Goal: Task Accomplishment & Management: Use online tool/utility

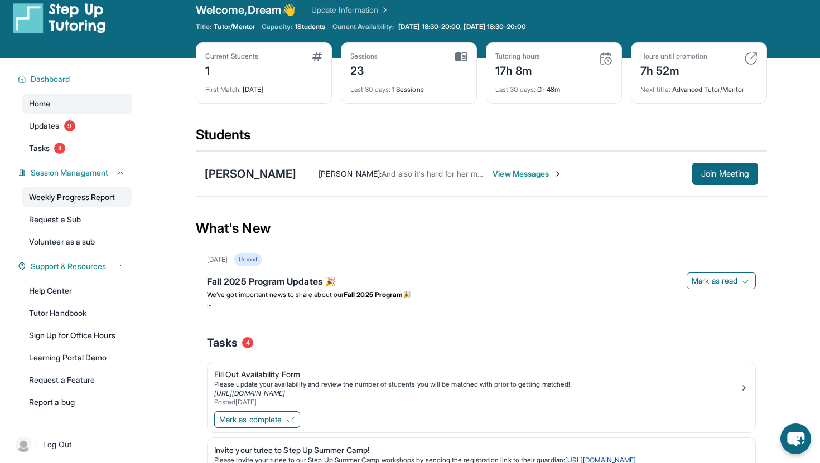
scroll to position [12, 0]
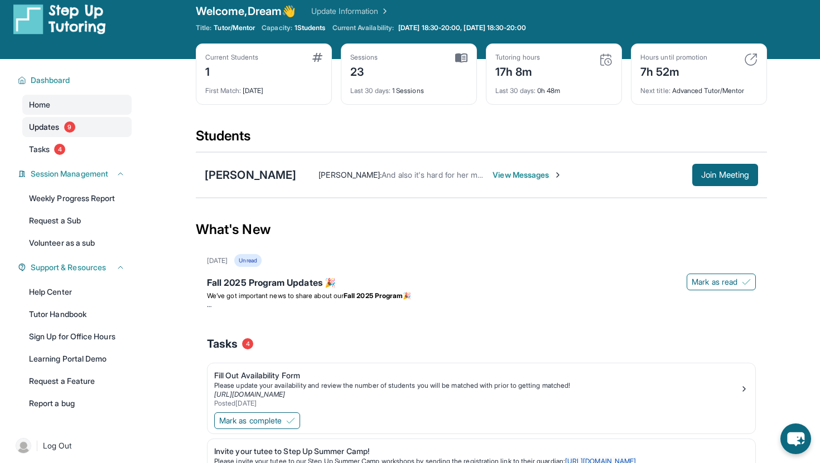
click at [81, 126] on link "Updates 9" at bounding box center [76, 127] width 109 height 20
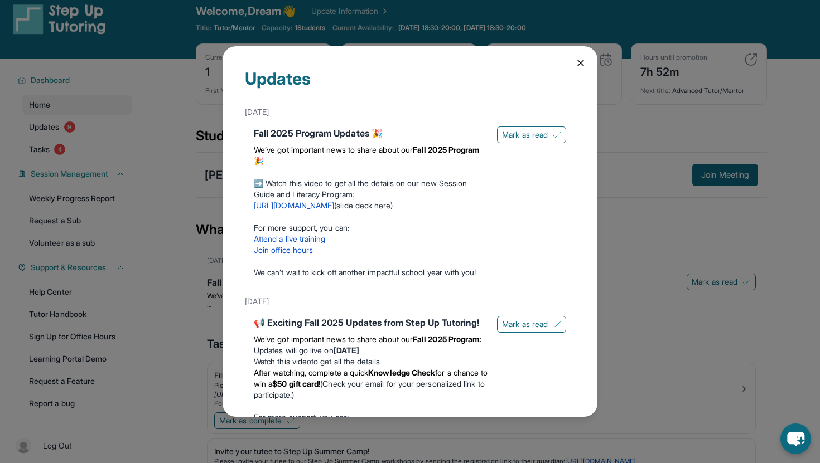
click at [589, 63] on div "Updates [DATE] Fall 2025 Program Updates 🎉 We’ve got important news to share ab…" at bounding box center [409, 231] width 375 height 371
click at [584, 63] on icon at bounding box center [580, 62] width 11 height 11
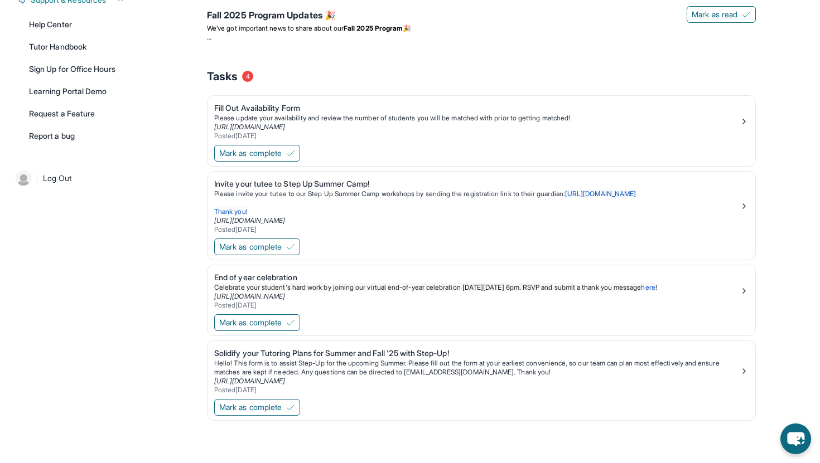
scroll to position [0, 0]
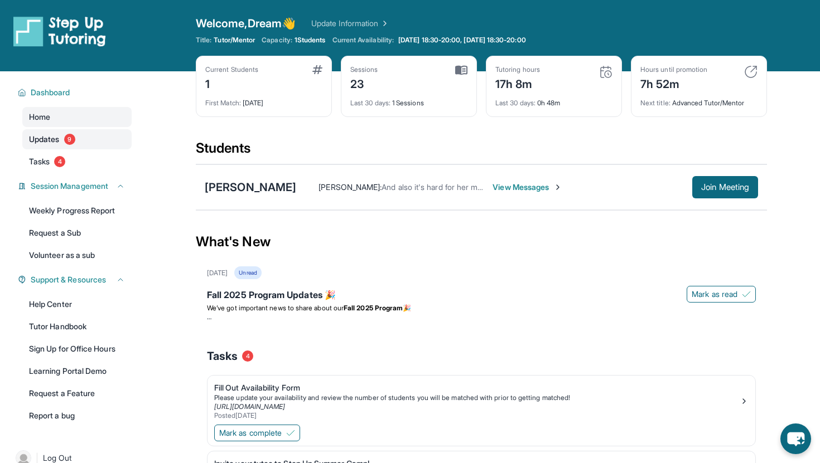
click at [69, 138] on span "9" at bounding box center [69, 139] width 11 height 11
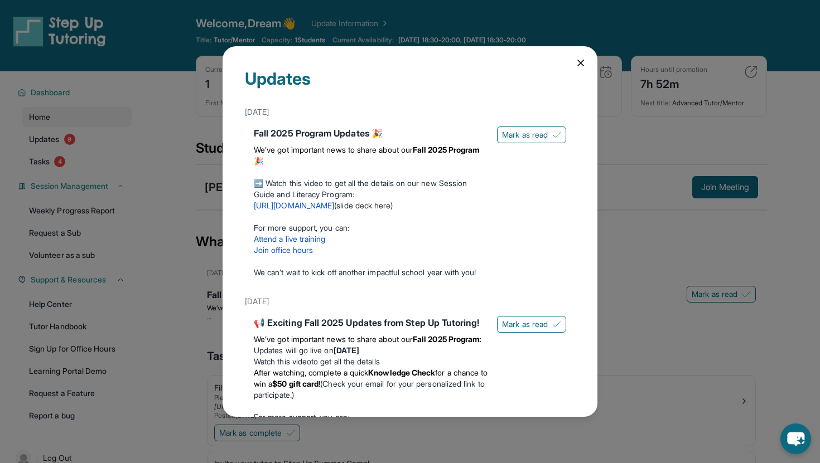
scroll to position [21, 0]
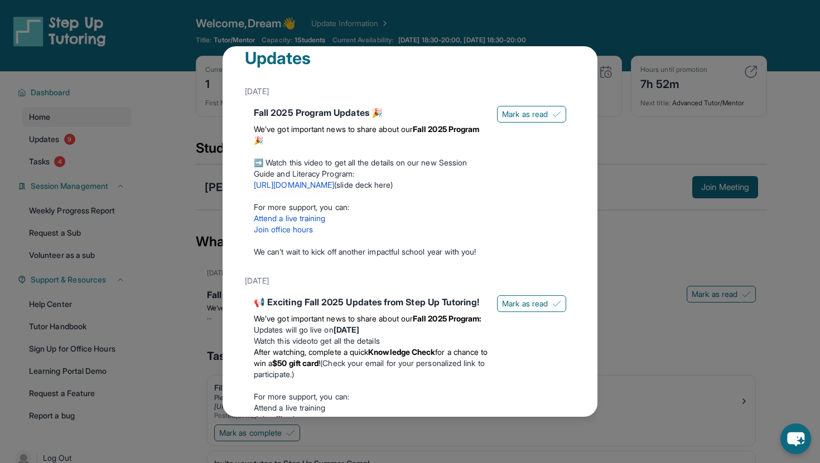
click at [623, 175] on div "Updates [DATE] Fall 2025 Program Updates 🎉 We’ve got important news to share ab…" at bounding box center [410, 231] width 820 height 463
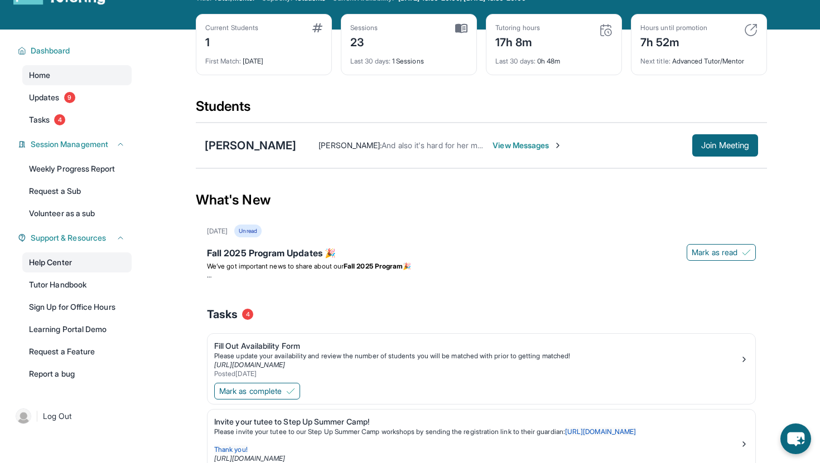
scroll to position [0, 0]
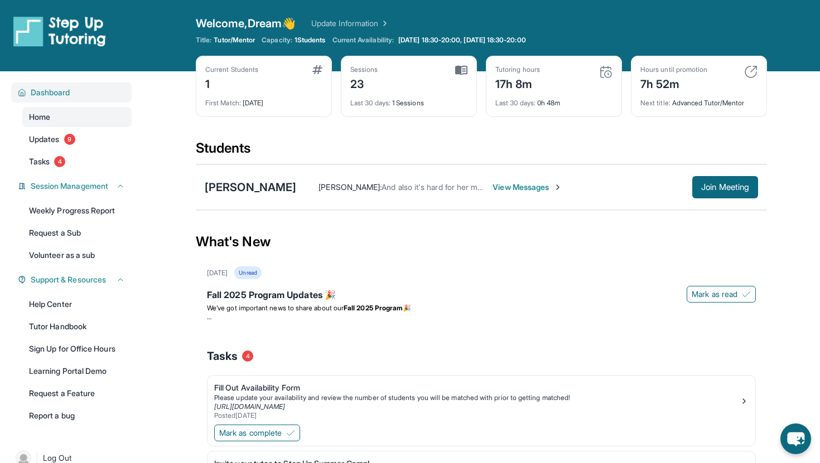
click at [72, 94] on button "Dashboard" at bounding box center [75, 92] width 99 height 11
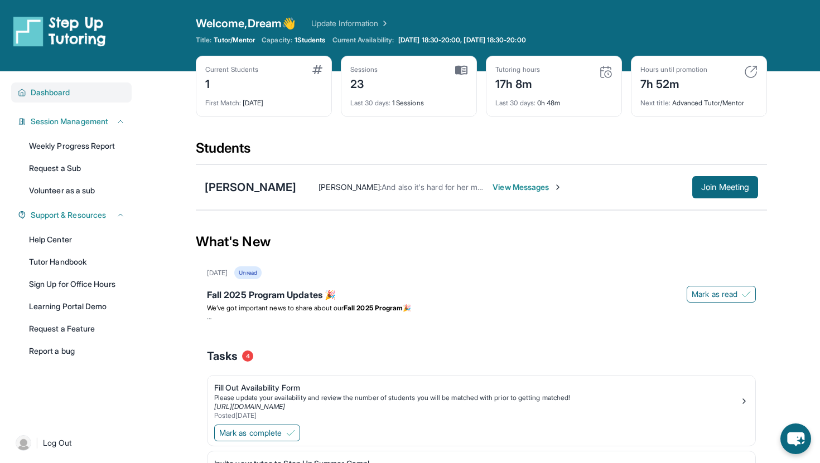
click at [72, 94] on button "Dashboard" at bounding box center [75, 92] width 99 height 11
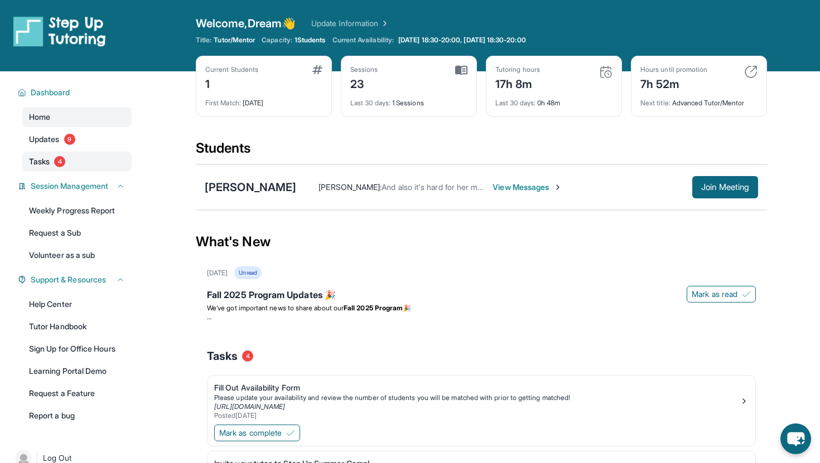
click at [101, 166] on link "Tasks 4" at bounding box center [76, 162] width 109 height 20
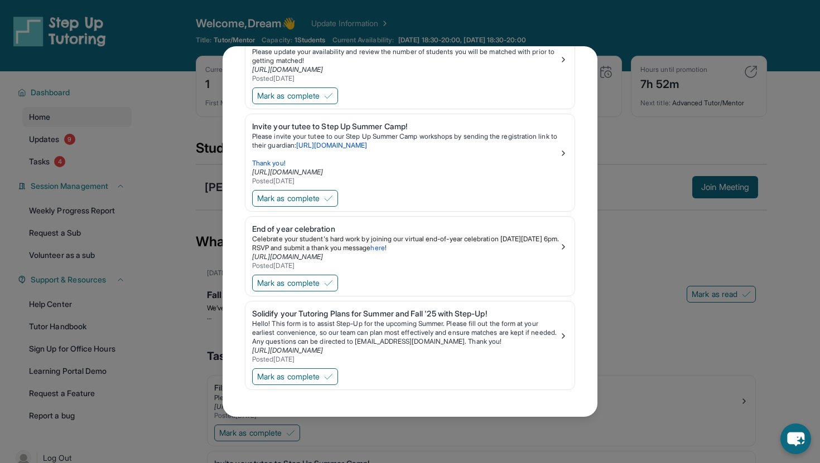
scroll to position [72, 0]
click at [119, 164] on div "Tasks Fill Out Availability Form Please update your availability and review the…" at bounding box center [410, 231] width 820 height 463
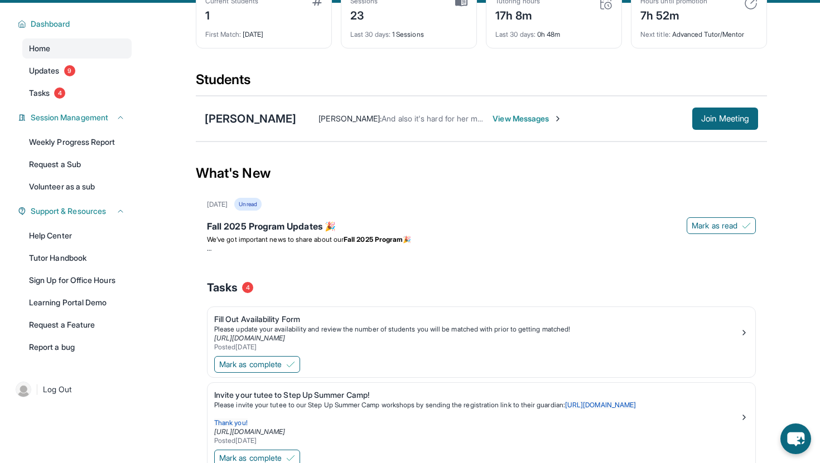
scroll to position [70, 0]
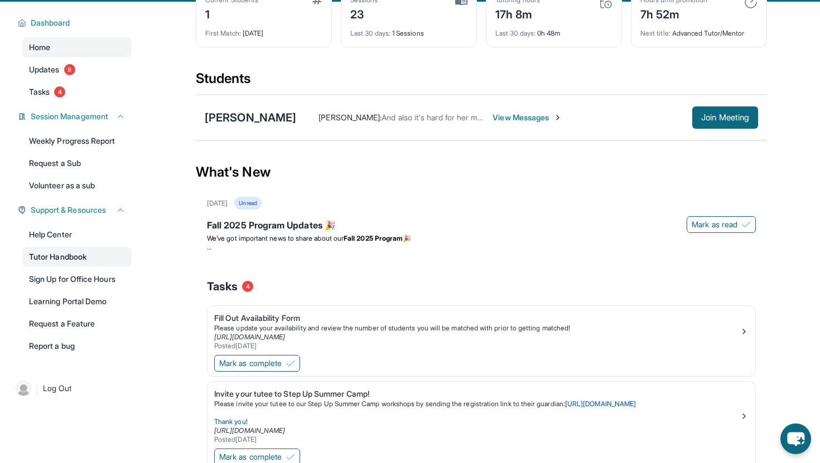
click at [59, 254] on link "Tutor Handbook" at bounding box center [76, 257] width 109 height 20
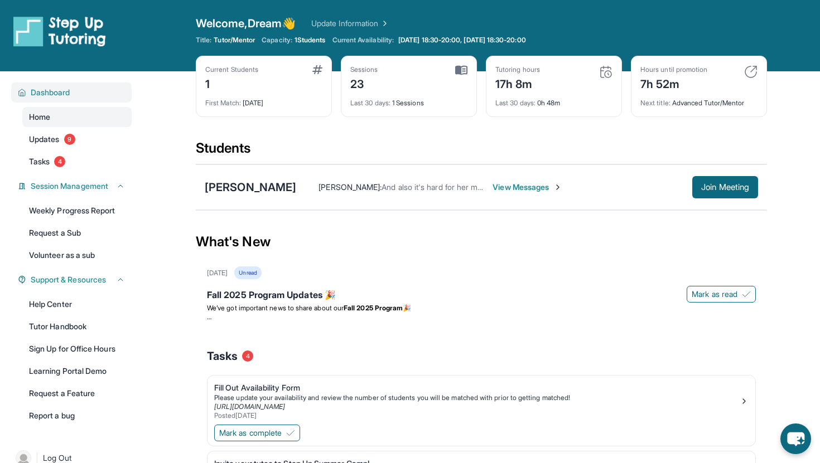
click at [98, 98] on button "Dashboard" at bounding box center [75, 92] width 99 height 11
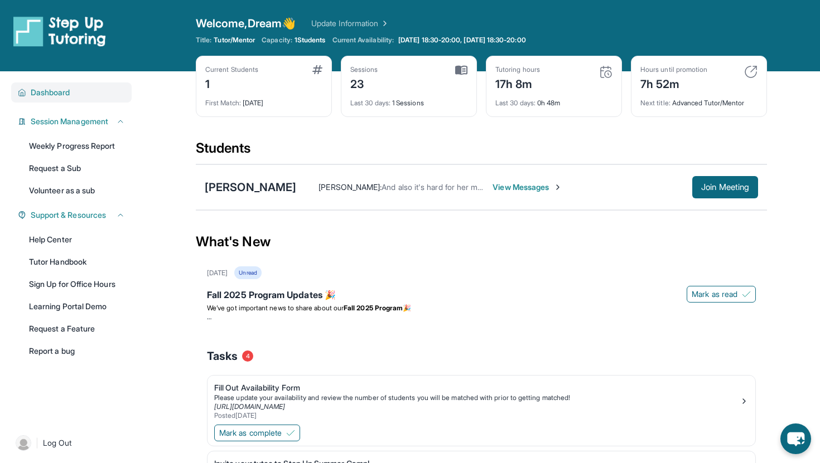
click at [81, 98] on div "Dashboard" at bounding box center [71, 93] width 120 height 20
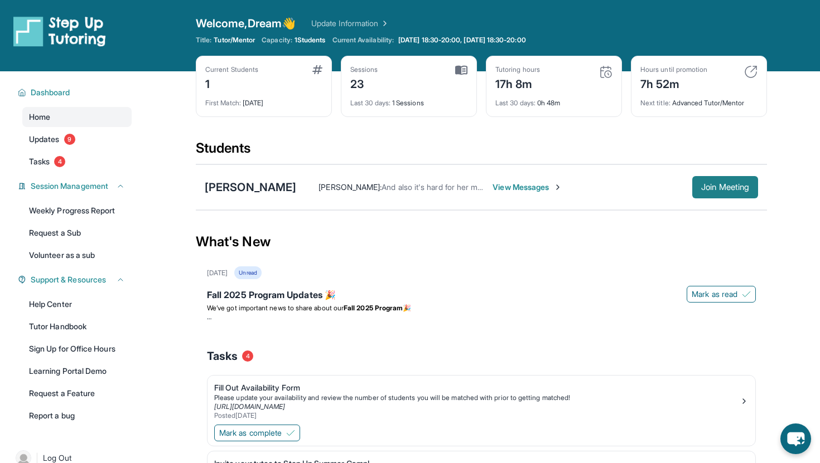
click at [693, 186] on button "Join Meeting" at bounding box center [725, 187] width 66 height 22
